Goal: Task Accomplishment & Management: Complete application form

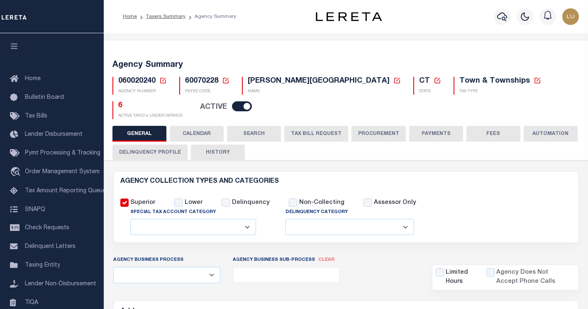
select select
click at [223, 81] on icon at bounding box center [225, 80] width 7 height 7
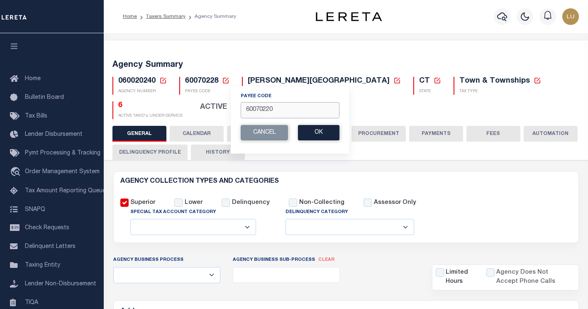
click at [280, 114] on input "60070220" at bounding box center [290, 110] width 99 height 16
click at [281, 113] on input "60070220" at bounding box center [290, 110] width 99 height 16
click at [321, 135] on button "Ok" at bounding box center [319, 132] width 42 height 15
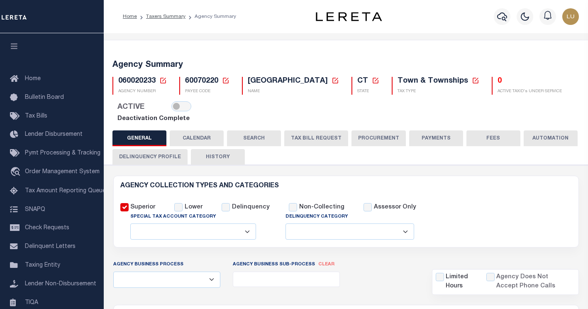
select select
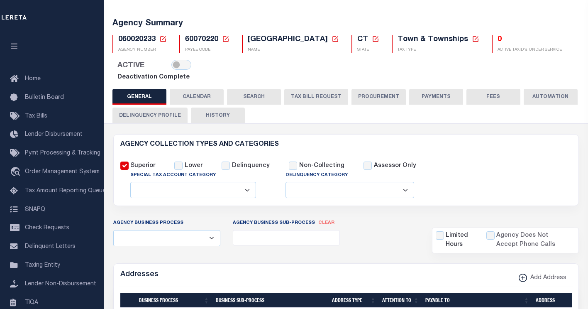
scroll to position [83, 0]
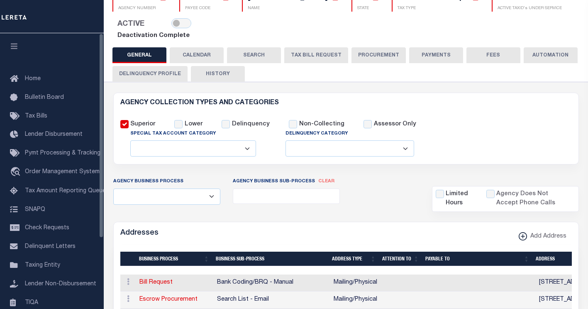
click at [10, 44] on icon "button" at bounding box center [15, 45] width 10 height 7
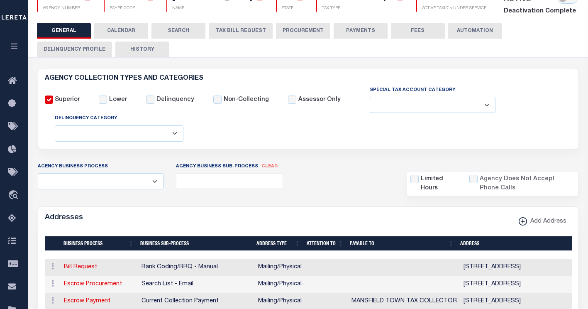
scroll to position [166, 0]
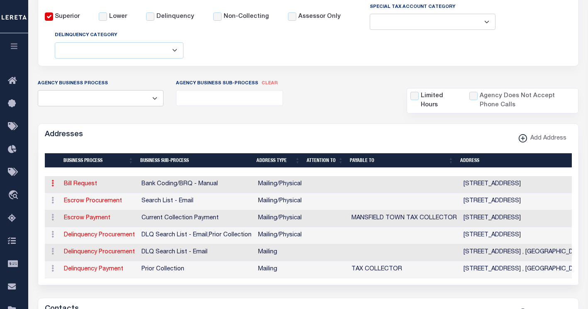
click at [50, 184] on link at bounding box center [52, 184] width 9 height 7
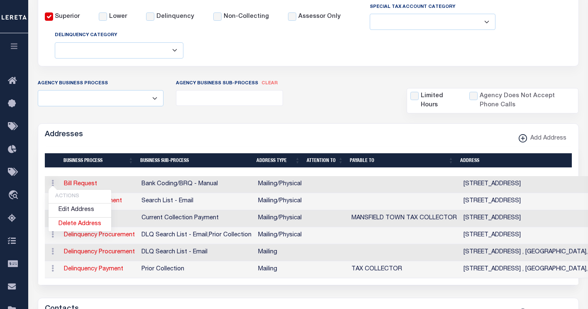
click at [187, 137] on div "Addresses Add Address" at bounding box center [308, 135] width 541 height 23
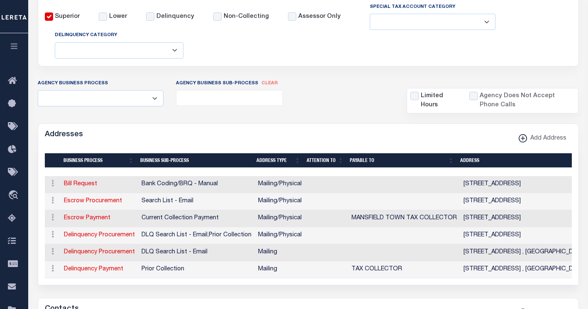
scroll to position [0, 0]
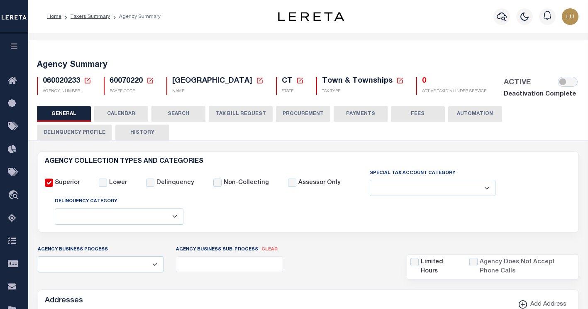
click at [427, 7] on div "Profile Sign out" at bounding box center [470, 16] width 226 height 29
click at [170, 116] on button "SEARCH" at bounding box center [179, 114] width 54 height 16
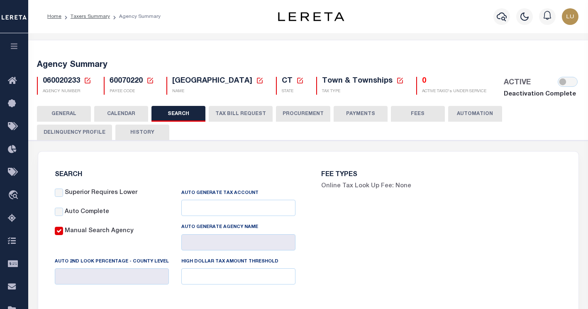
checkbox input "false"
type input "13000"
click at [73, 194] on label "Superior Requires Lower" at bounding box center [101, 193] width 73 height 9
click at [63, 194] on input "Superior Requires Lower" at bounding box center [59, 193] width 8 height 8
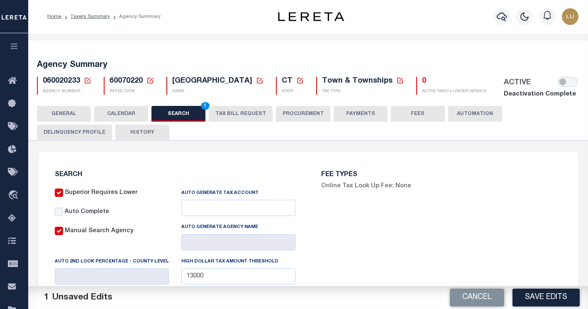
click at [74, 194] on label "Superior Requires Lower" at bounding box center [101, 193] width 73 height 9
click at [63, 194] on input "Superior Requires Lower" at bounding box center [59, 193] width 8 height 8
checkbox input "false"
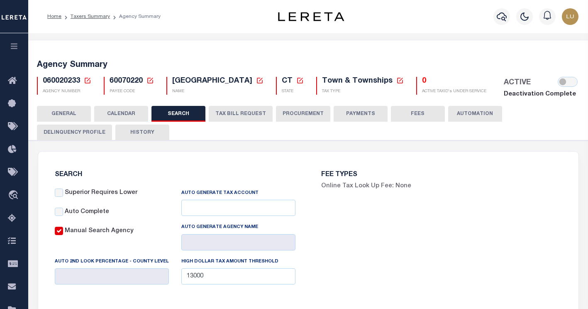
click at [72, 215] on label "Auto Complete" at bounding box center [87, 212] width 44 height 9
click at [63, 215] on input "Auto Complete" at bounding box center [59, 212] width 8 height 8
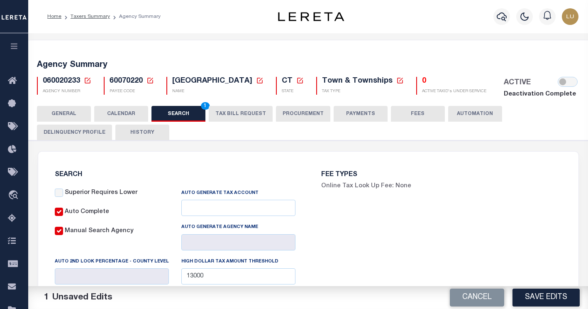
click at [71, 215] on label "Auto Complete" at bounding box center [87, 212] width 44 height 9
click at [63, 215] on input "Auto Complete" at bounding box center [59, 212] width 8 height 8
checkbox input "false"
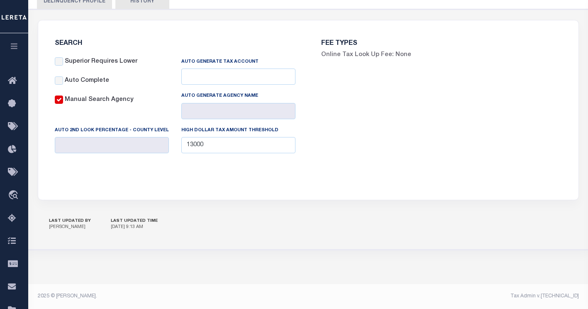
scroll to position [48, 0]
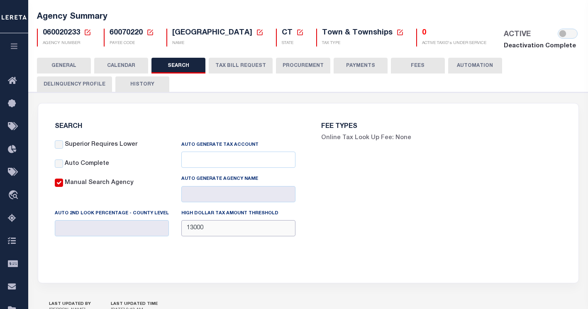
click at [225, 228] on input "13000" at bounding box center [238, 228] width 114 height 16
click at [231, 59] on button "TAX BILL REQUEST" at bounding box center [241, 66] width 64 height 16
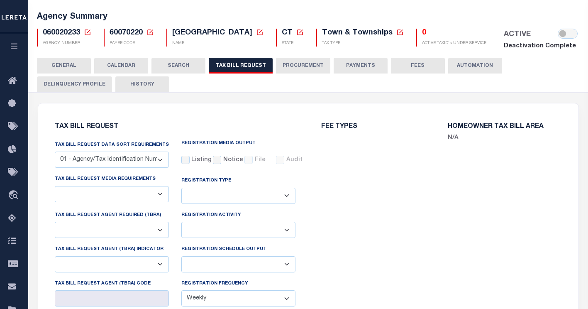
select select "29"
select select "22"
select select "false"
select select "1"
select select
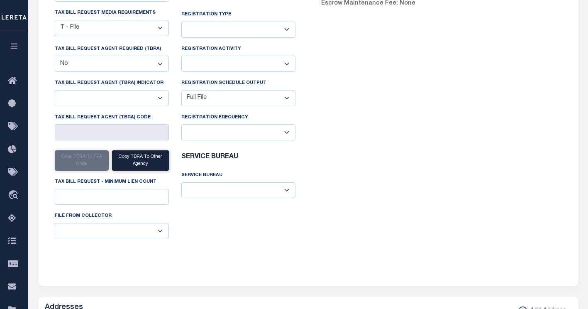
scroll to position [90, 0]
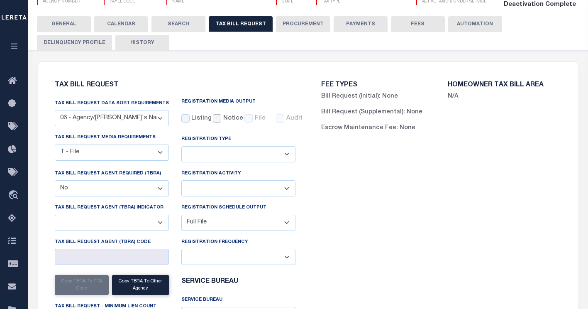
click at [217, 118] on input "Notice" at bounding box center [217, 118] width 8 height 8
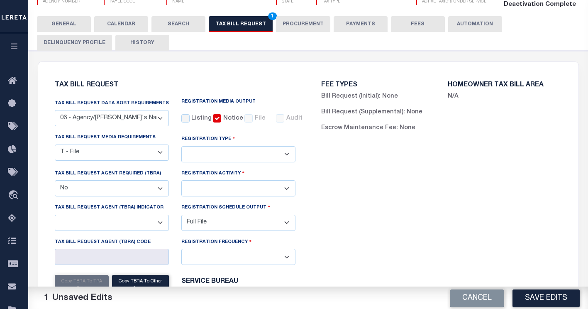
click at [213, 118] on input "Notice" at bounding box center [217, 118] width 8 height 8
checkbox input "false"
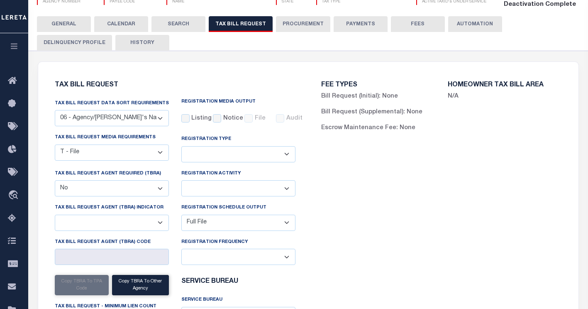
click at [196, 118] on label "Listing" at bounding box center [201, 118] width 20 height 9
click at [190, 118] on input "Listing" at bounding box center [185, 118] width 8 height 8
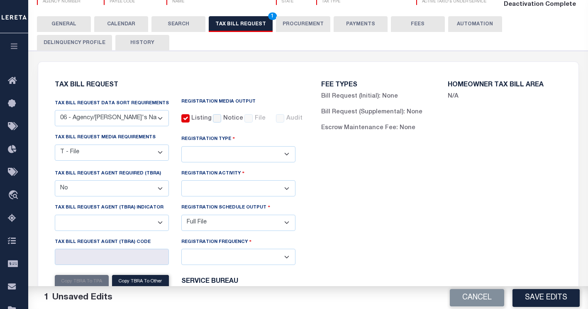
click at [197, 118] on label "Listing" at bounding box center [201, 118] width 20 height 9
click at [190, 118] on input "Listing" at bounding box center [185, 118] width 8 height 8
checkbox input "false"
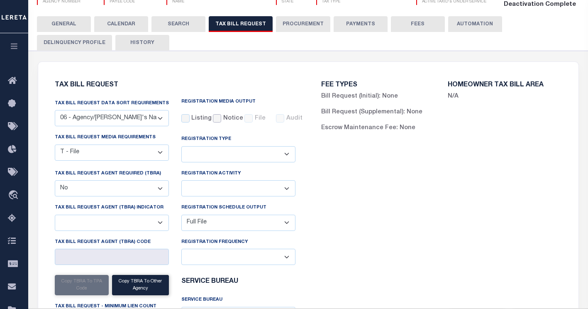
click at [213, 118] on input "Notice" at bounding box center [217, 118] width 8 height 8
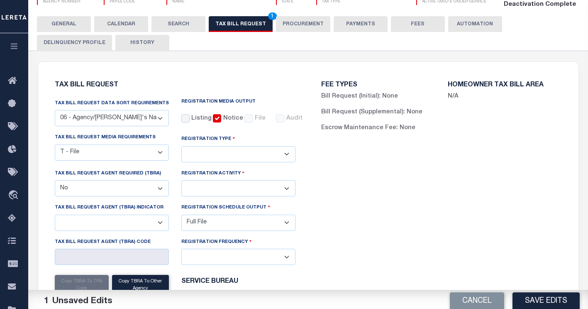
click at [213, 118] on input "Notice" at bounding box center [217, 118] width 8 height 8
checkbox input "false"
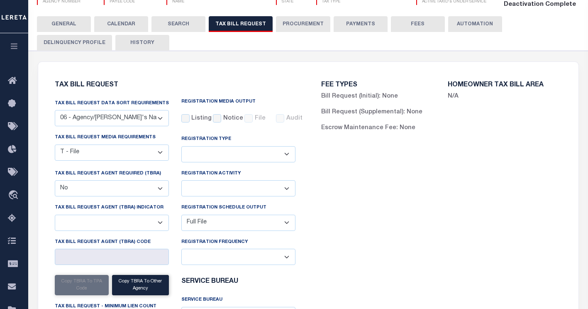
click at [245, 118] on div "File" at bounding box center [254, 118] width 19 height 9
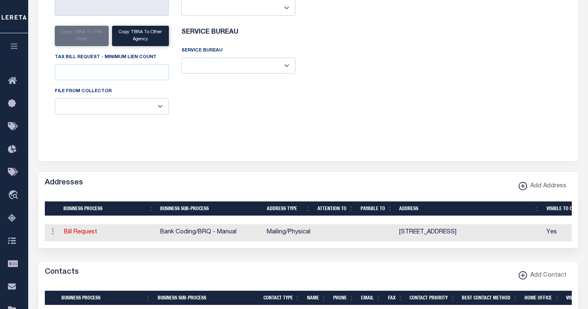
scroll to position [256, 0]
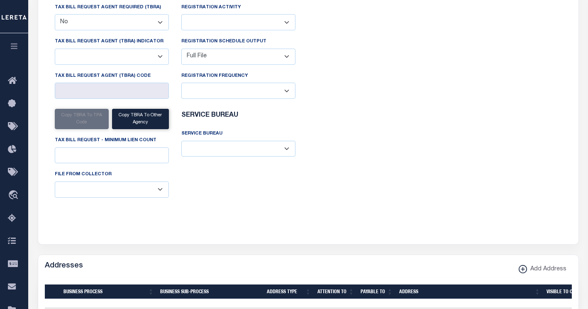
click at [369, 153] on div "FEE TYPES Bill Request (Initial): None Bill Request (Supplemental): None Escrow…" at bounding box center [442, 65] width 267 height 319
click at [279, 151] on select "ACC Taxes Ad Valorem Appraisal Assessments of the Southwest AutoAgent B & A Mun…" at bounding box center [238, 149] width 114 height 16
drag, startPoint x: 279, startPoint y: 151, endPoint x: 284, endPoint y: 151, distance: 5.0
click at [279, 151] on select "ACC Taxes Ad Valorem Appraisal Assessments of the Southwest AutoAgent B & A Mun…" at bounding box center [238, 149] width 114 height 16
click at [355, 154] on div "FEE TYPES Bill Request (Initial): None Bill Request (Supplemental): None Escrow…" at bounding box center [442, 65] width 267 height 319
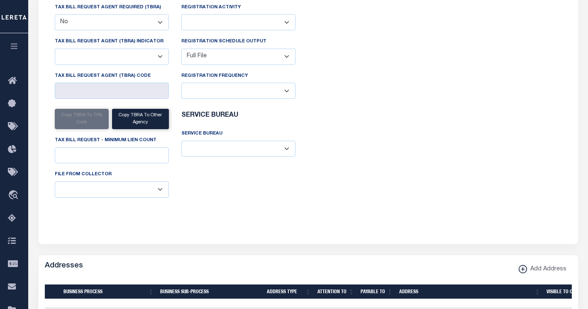
scroll to position [48, 0]
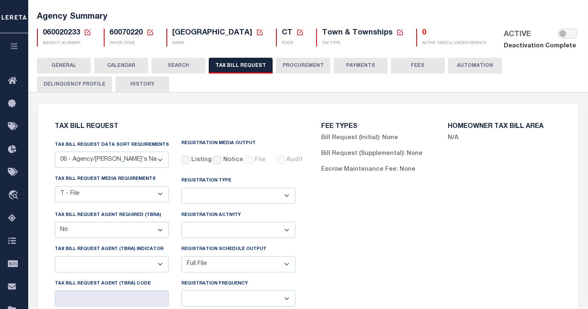
click at [408, 172] on button "Escrow Maintenance Fee: None" at bounding box center [368, 169] width 94 height 9
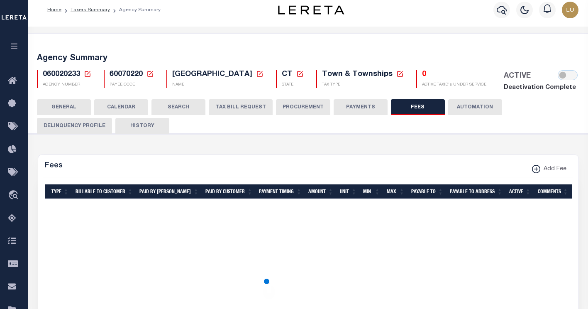
scroll to position [0, 0]
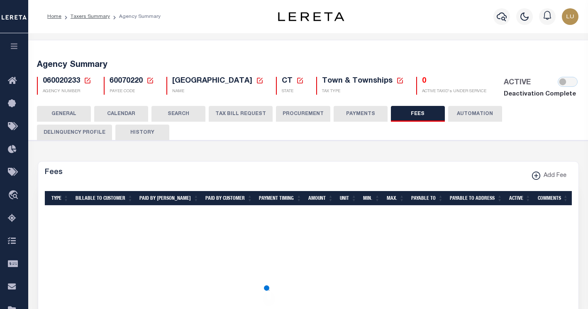
click at [249, 116] on button "TAX BILL REQUEST" at bounding box center [241, 114] width 64 height 16
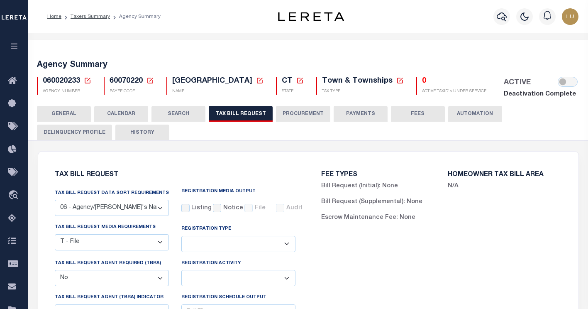
click at [484, 175] on h6 "HOMEOWNER TAX BILL AREA" at bounding box center [505, 175] width 114 height 7
click at [461, 177] on h6 "HOMEOWNER TAX BILL AREA" at bounding box center [505, 175] width 114 height 7
click at [456, 184] on label "N/A" at bounding box center [453, 186] width 11 height 9
click at [456, 187] on label "N/A" at bounding box center [453, 186] width 11 height 9
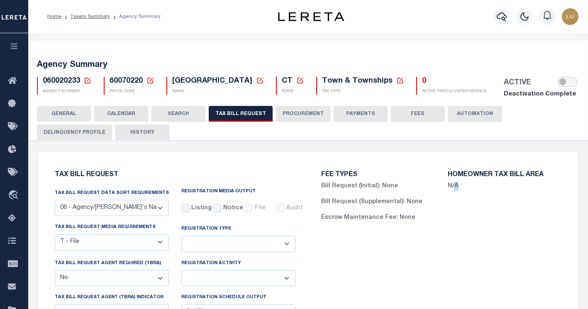
click at [452, 226] on div "HOMEOWNER TAX BILL AREA N/A" at bounding box center [505, 201] width 127 height 58
click at [319, 115] on button "PROCUREMENT" at bounding box center [303, 114] width 54 height 16
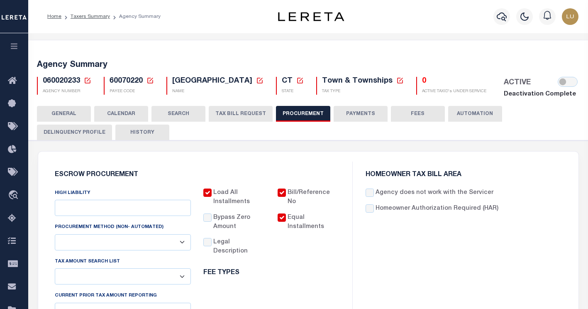
type input "$13,000"
select select "6"
select select "4"
checkbox input "true"
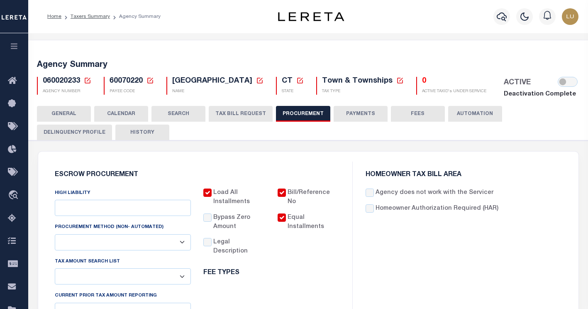
checkbox input "true"
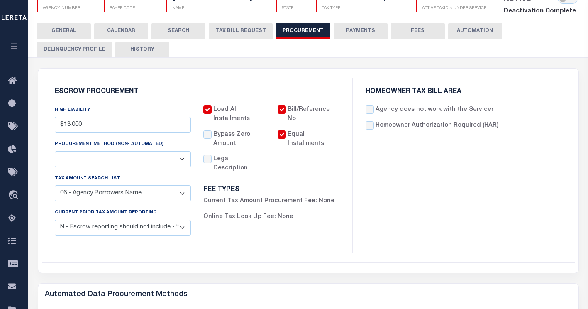
scroll to position [208, 0]
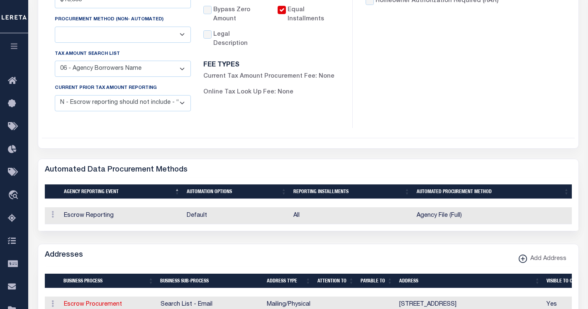
click at [172, 172] on h5 "Automated Data Procurement Methods" at bounding box center [116, 170] width 143 height 9
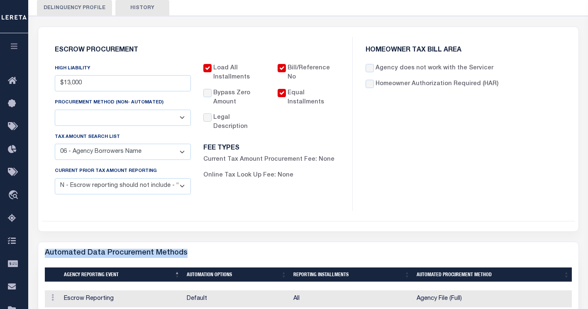
scroll to position [83, 0]
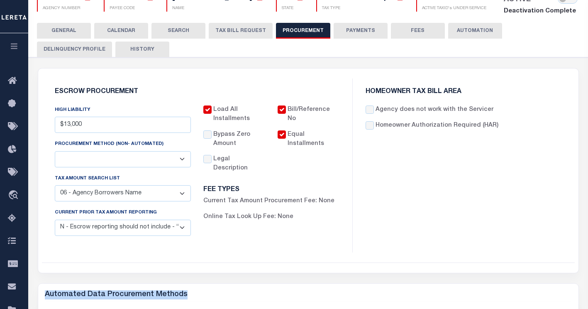
drag, startPoint x: 493, startPoint y: 111, endPoint x: 378, endPoint y: 111, distance: 115.5
click at [378, 111] on div "Agency does not work with the Servicer" at bounding box center [464, 109] width 196 height 9
copy label "Agency does not work with the Servicer"
drag, startPoint x: 343, startPoint y: 25, endPoint x: 353, endPoint y: 29, distance: 11.3
click at [343, 25] on button "PAYMENTS" at bounding box center [361, 31] width 54 height 16
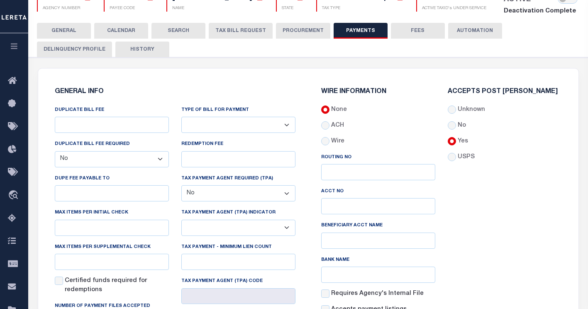
click at [112, 116] on div "DUPLICATE BILL FEE" at bounding box center [112, 118] width 114 height 27
click at [110, 119] on input "DUPLICATE BILL FEE" at bounding box center [112, 125] width 114 height 16
click at [109, 125] on input "DUPLICATE BILL FEE" at bounding box center [112, 125] width 114 height 16
click at [130, 158] on select "Yes No" at bounding box center [112, 159] width 114 height 16
click at [55, 152] on select "Yes No" at bounding box center [112, 159] width 114 height 16
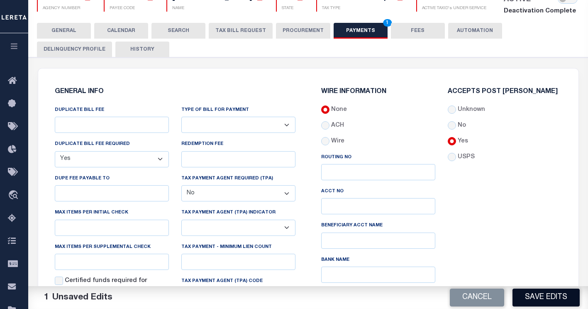
click at [563, 297] on button "Save Edits" at bounding box center [546, 298] width 67 height 18
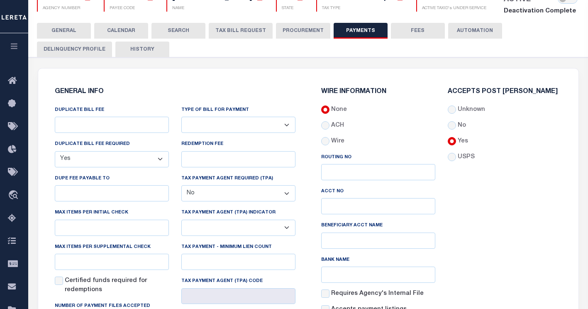
click at [142, 162] on select "Yes No" at bounding box center [112, 159] width 114 height 16
select select "false"
click at [55, 152] on select "Yes No" at bounding box center [112, 159] width 114 height 16
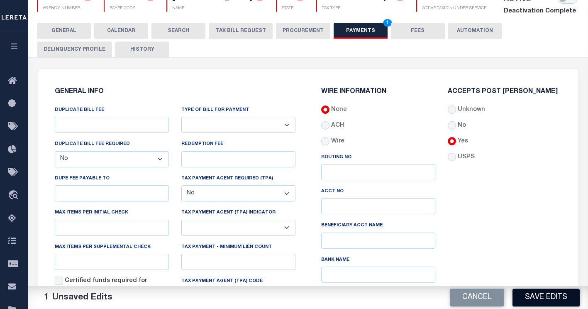
click at [549, 302] on button "Save Edits" at bounding box center [546, 298] width 67 height 18
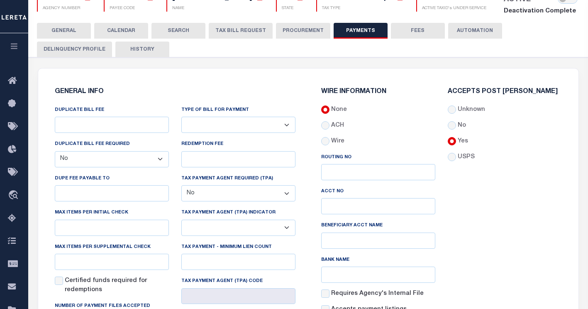
click at [12, 44] on icon "button" at bounding box center [15, 45] width 10 height 7
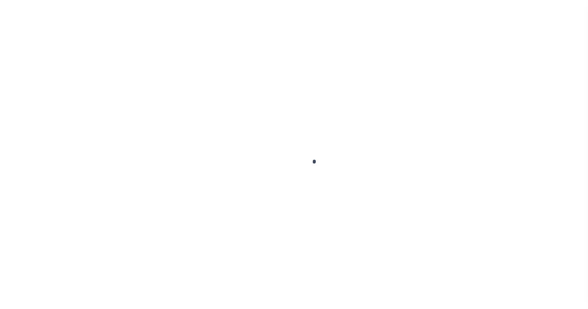
scroll to position [96, 0]
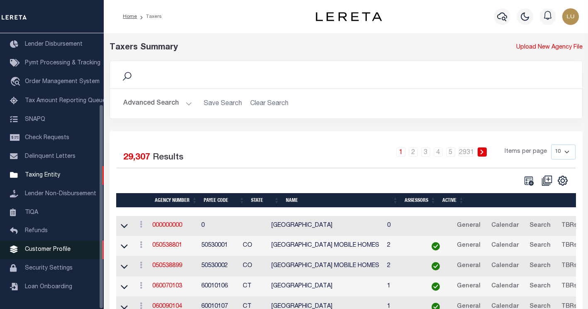
click at [53, 247] on span "Customer Profile" at bounding box center [48, 250] width 46 height 6
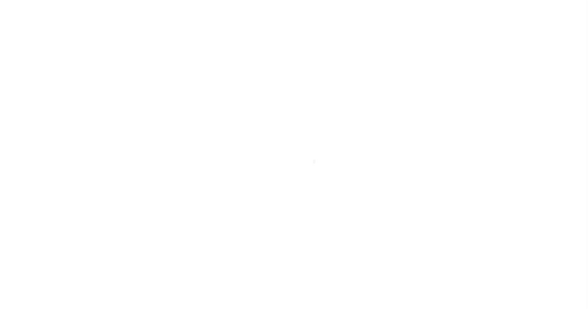
scroll to position [96, 0]
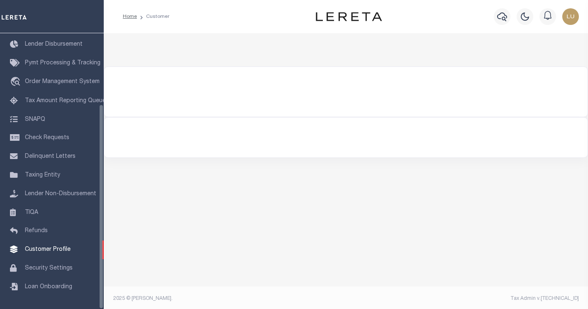
select select "1018"
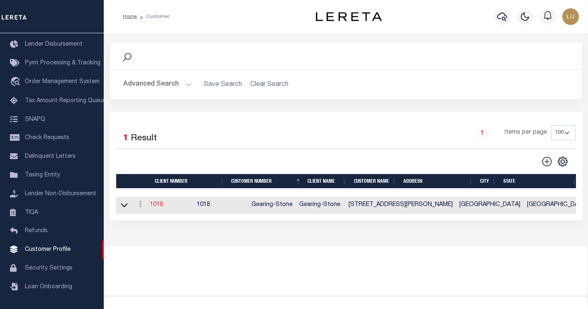
click at [163, 206] on link "1018" at bounding box center [156, 205] width 13 height 6
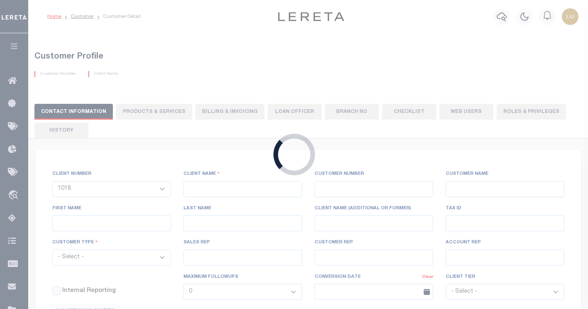
type input "Gearing-Stone"
type input "1018"
type input "Gearing-Stone"
type input "Bac"
type input "[PERSON_NAME]"
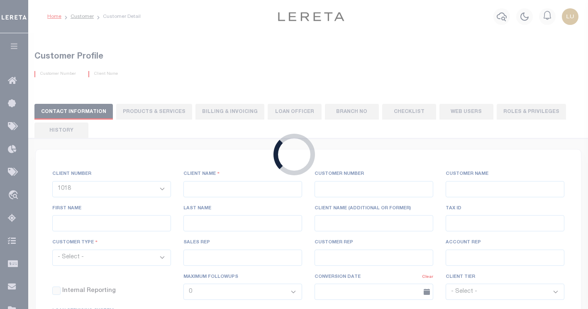
checkbox input "true"
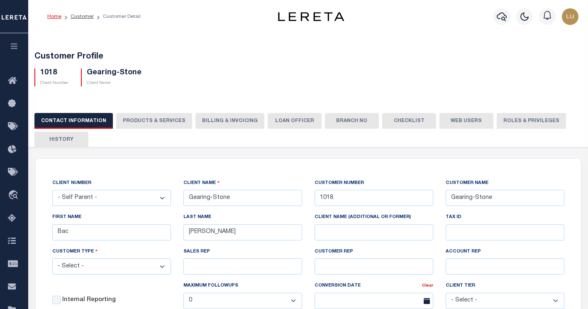
click at [173, 120] on button "PRODUCTS & SERVICES" at bounding box center [154, 121] width 76 height 16
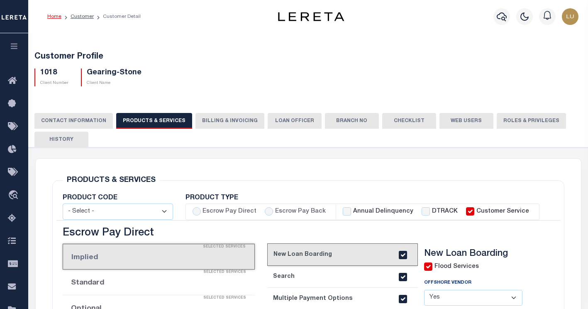
select select "STX"
radio input "true"
checkbox input "true"
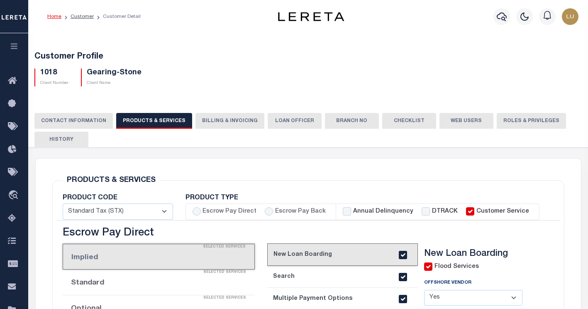
checkbox input "true"
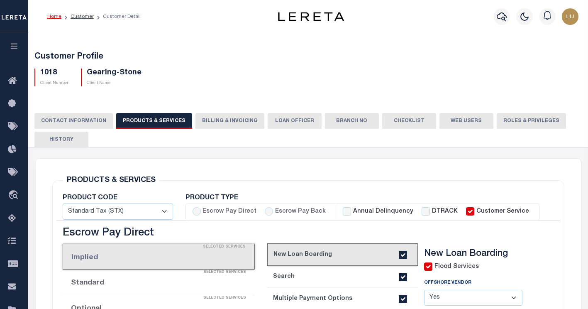
checkbox input "true"
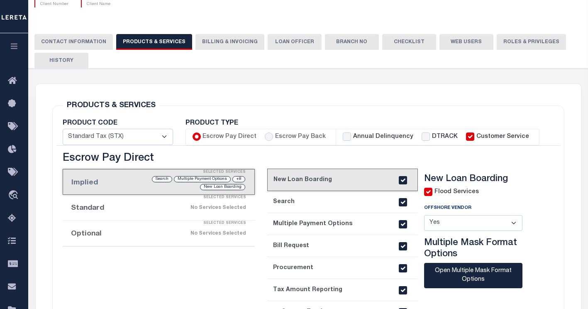
scroll to position [125, 0]
